Goal: Find specific page/section: Find specific page/section

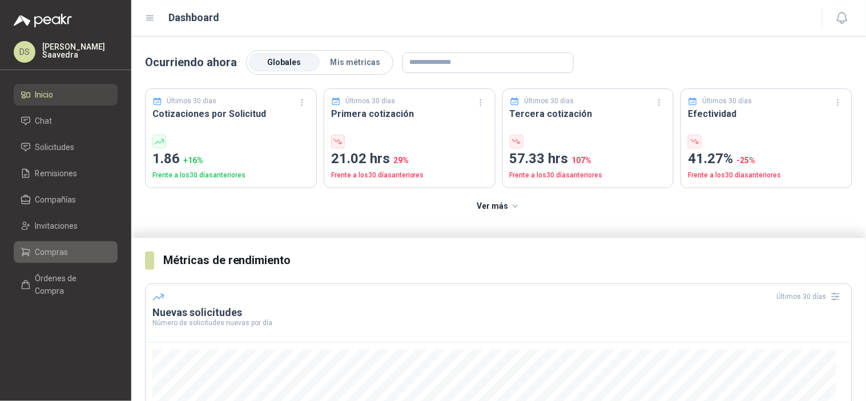
click at [47, 255] on span "Compras" at bounding box center [51, 252] width 33 height 13
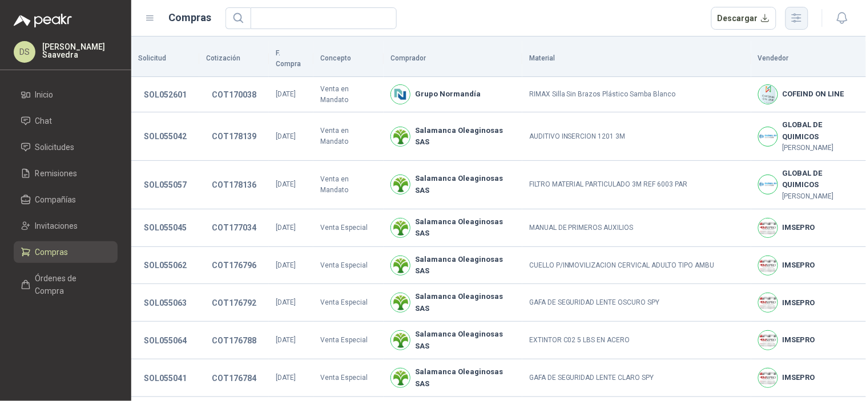
click at [797, 20] on icon "button" at bounding box center [796, 17] width 13 height 13
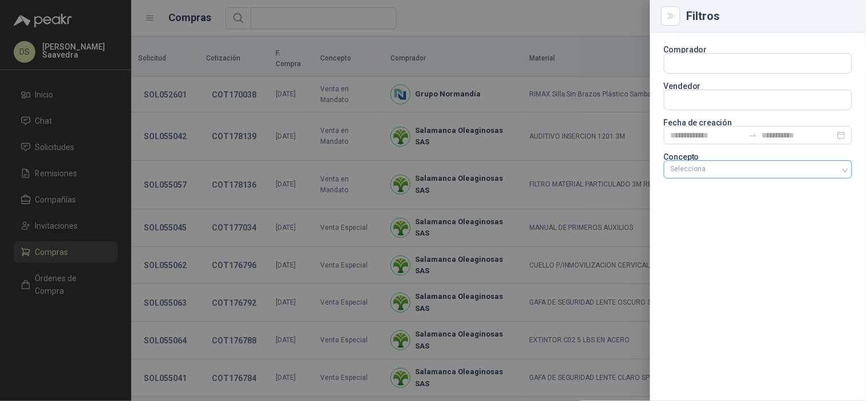
click at [733, 175] on div "Selecciona" at bounding box center [758, 169] width 188 height 18
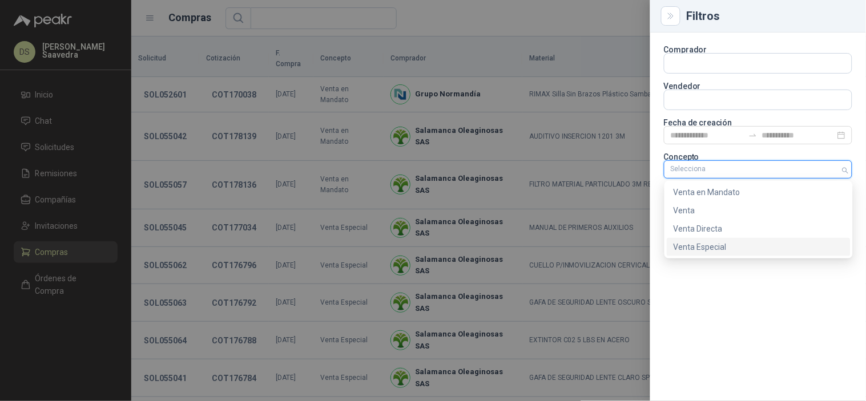
click at [726, 256] on div "Venta Especial" at bounding box center [759, 247] width 184 height 18
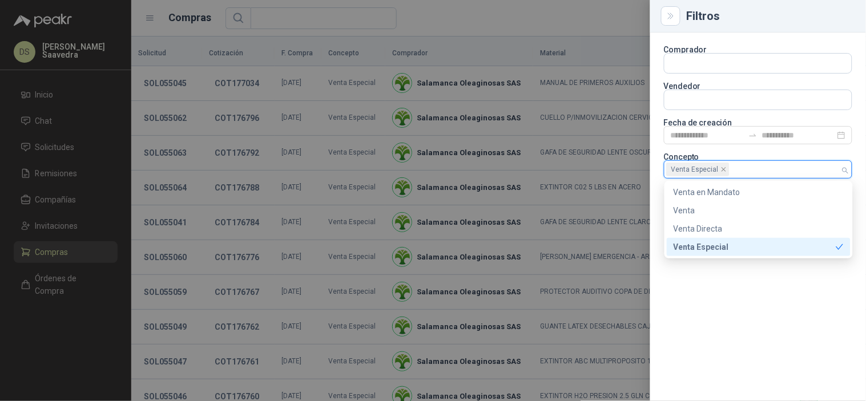
click at [480, 26] on div at bounding box center [433, 200] width 866 height 401
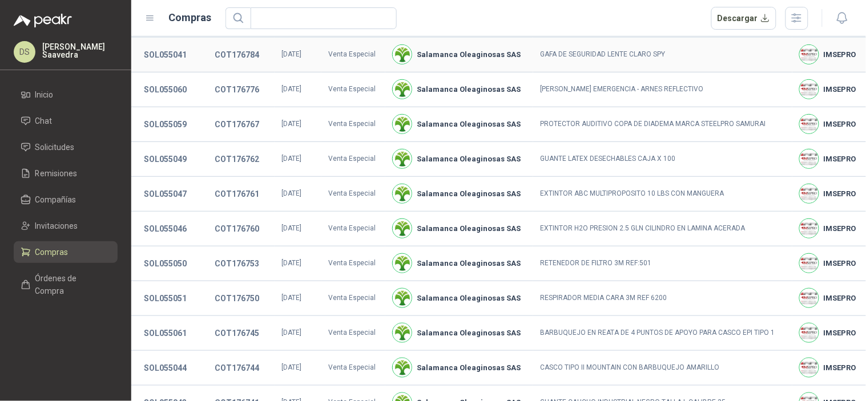
scroll to position [232, 0]
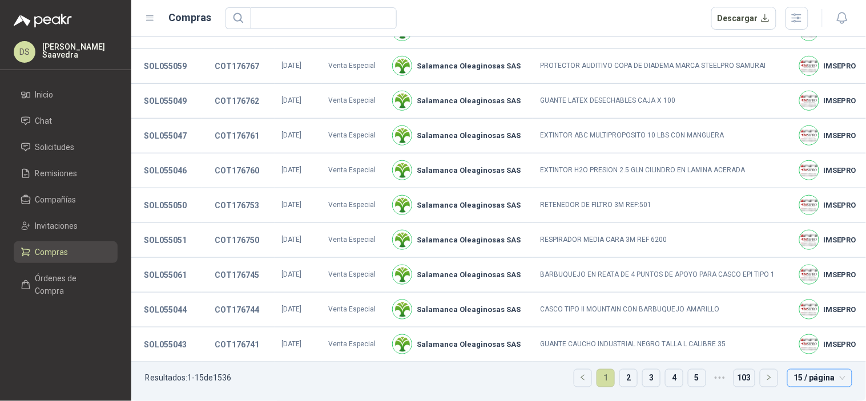
click at [810, 383] on span "15 / página" at bounding box center [819, 378] width 51 height 17
click at [796, 327] on div "30 / página" at bounding box center [820, 319] width 60 height 18
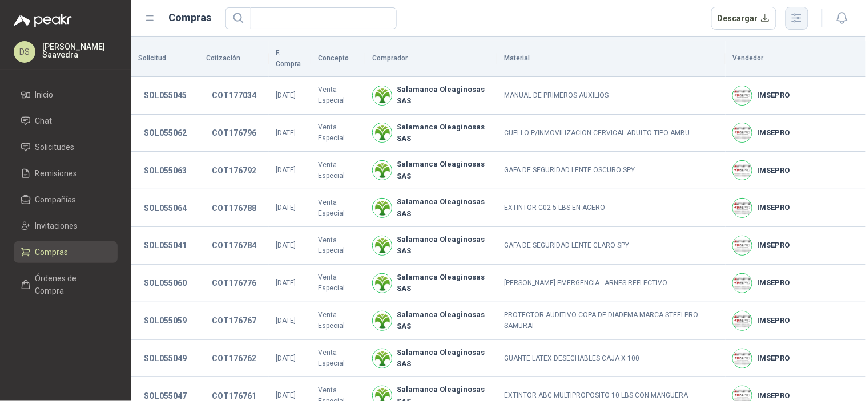
click at [794, 13] on icon "button" at bounding box center [796, 17] width 13 height 13
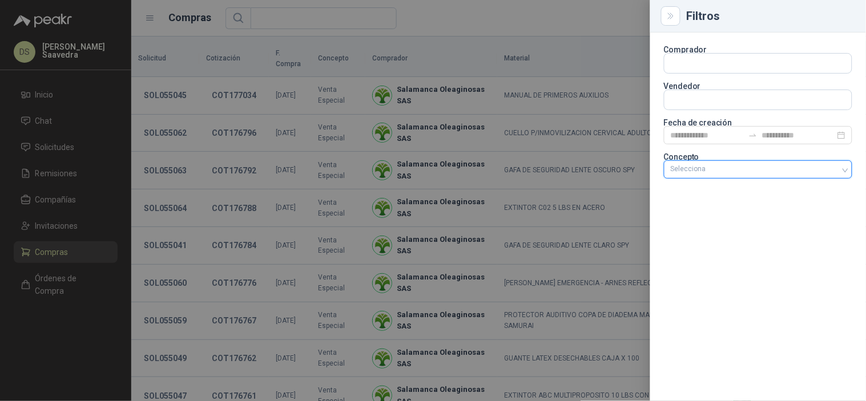
drag, startPoint x: 846, startPoint y: 168, endPoint x: 819, endPoint y: 168, distance: 26.3
click at [756, 167] on div at bounding box center [752, 170] width 172 height 8
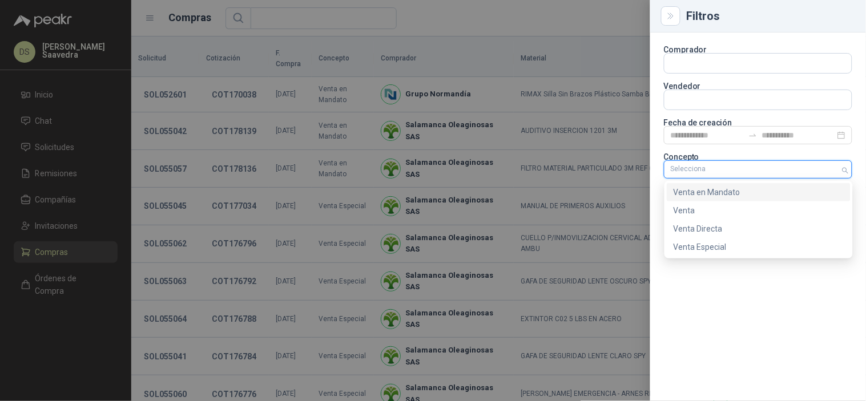
click at [722, 189] on div "Venta en Mandato" at bounding box center [759, 192] width 170 height 13
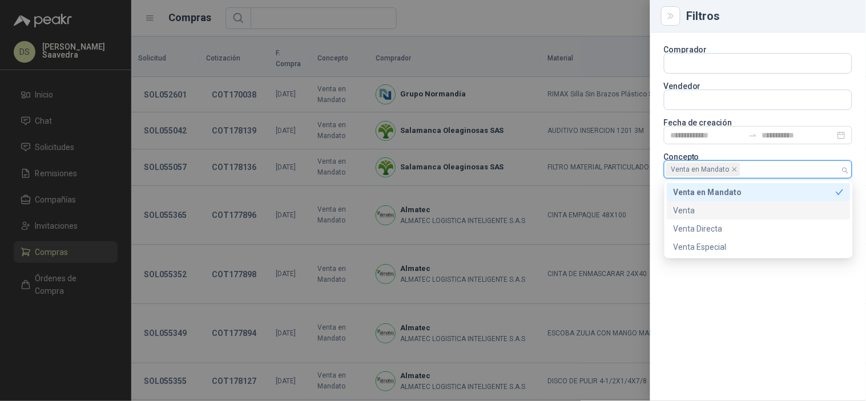
click at [563, 21] on div at bounding box center [433, 200] width 866 height 401
